Goal: Navigation & Orientation: Find specific page/section

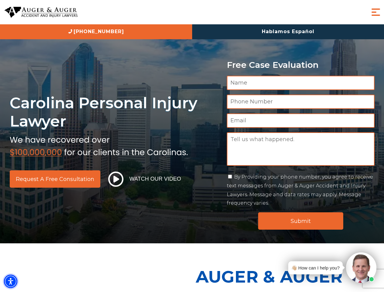
click at [11, 281] on img "Accessibility Menu" at bounding box center [10, 281] width 13 height 13
